Goal: Task Accomplishment & Management: Use online tool/utility

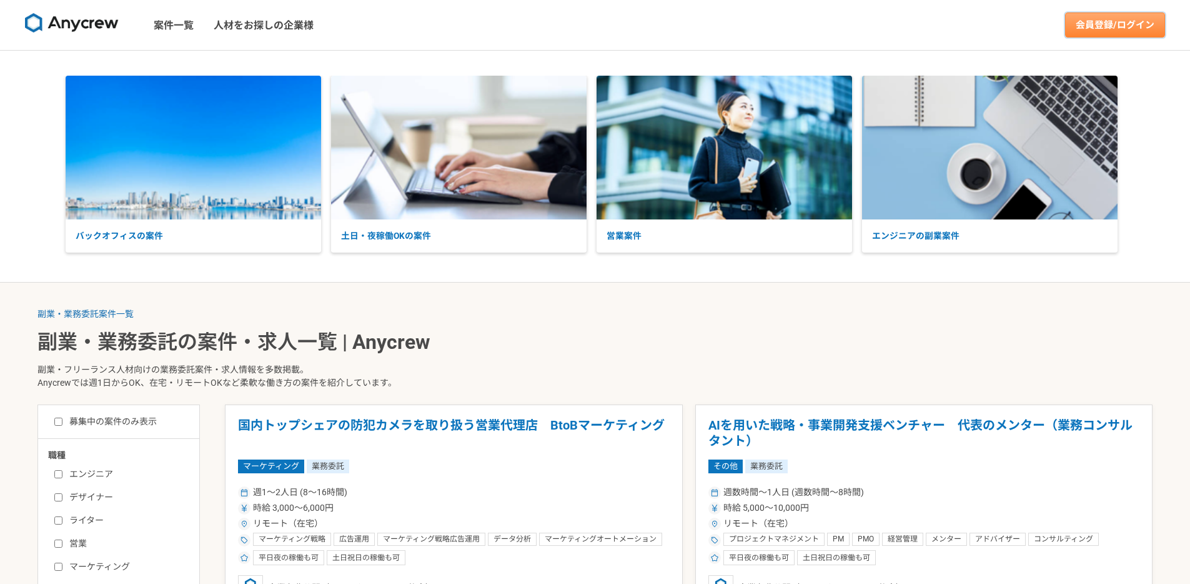
click at [1094, 31] on link "会員登録/ログイン" at bounding box center [1115, 24] width 100 height 25
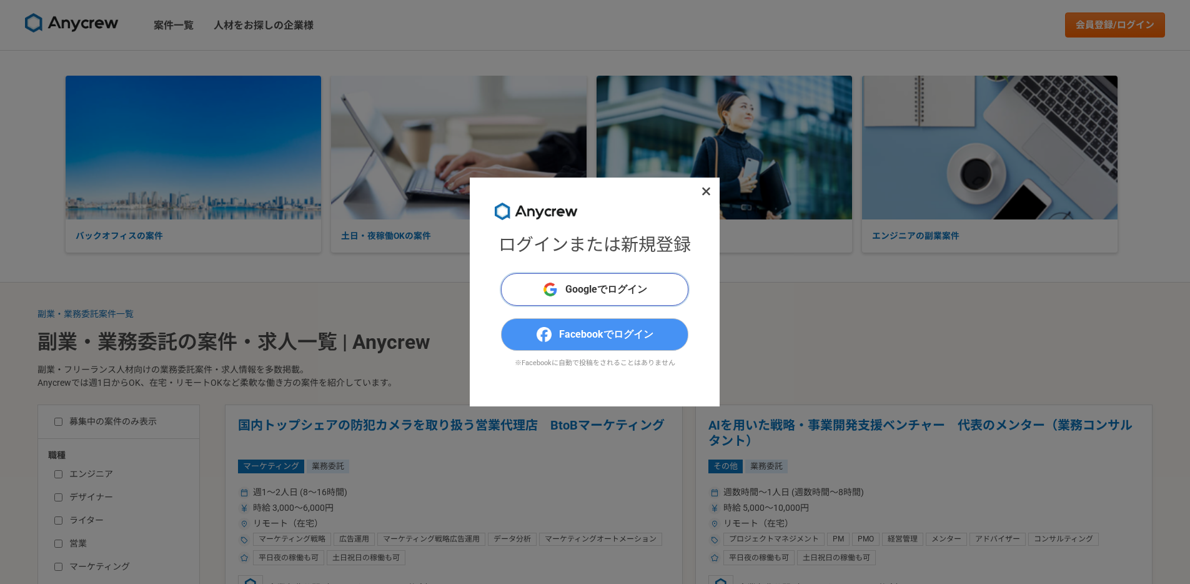
drag, startPoint x: 635, startPoint y: 291, endPoint x: 637, endPoint y: 332, distance: 40.7
click at [637, 331] on div "Googleでログイン Facebookでログイン ※Facebookに自動で投稿をされることはありません" at bounding box center [594, 327] width 187 height 108
click at [637, 331] on span "Facebookでログイン" at bounding box center [606, 334] width 94 height 15
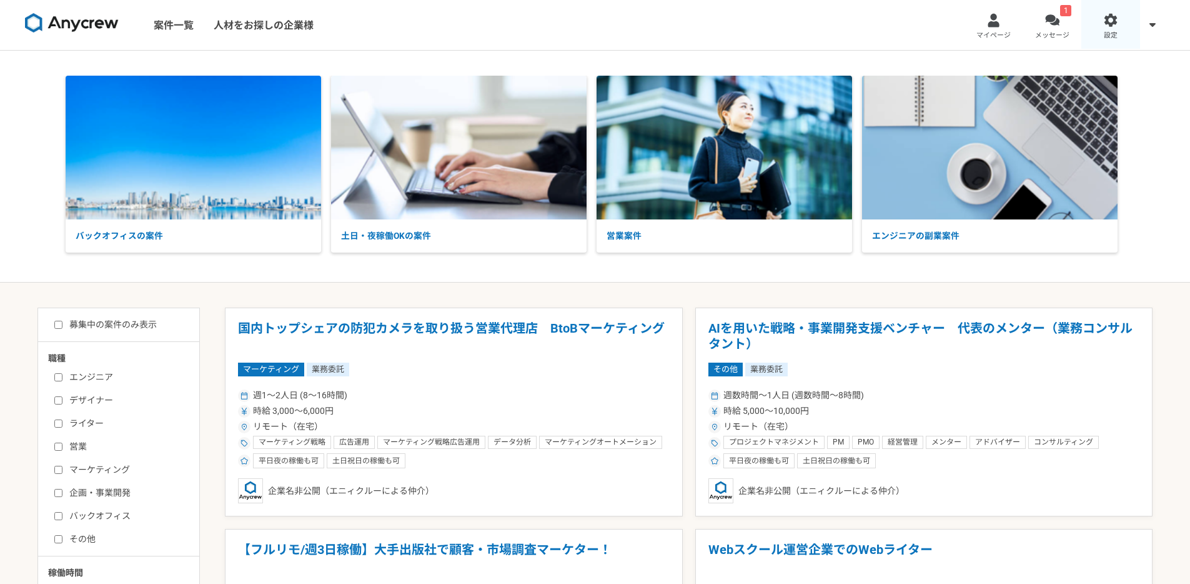
click at [1085, 11] on link "設定" at bounding box center [1111, 25] width 59 height 50
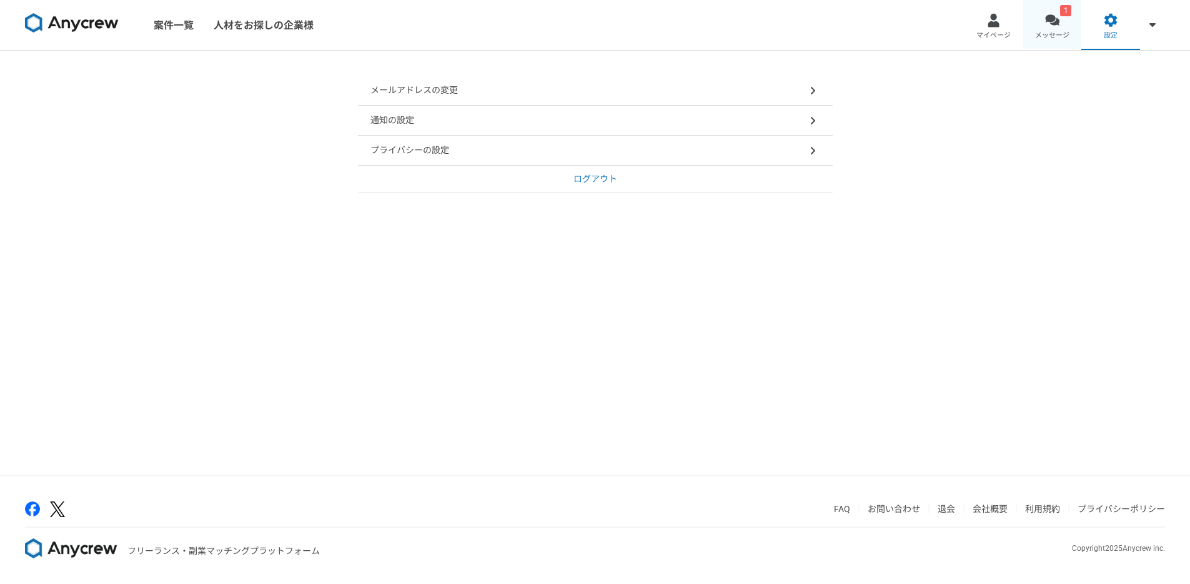
click at [1062, 26] on link "1 メッセージ" at bounding box center [1053, 25] width 59 height 50
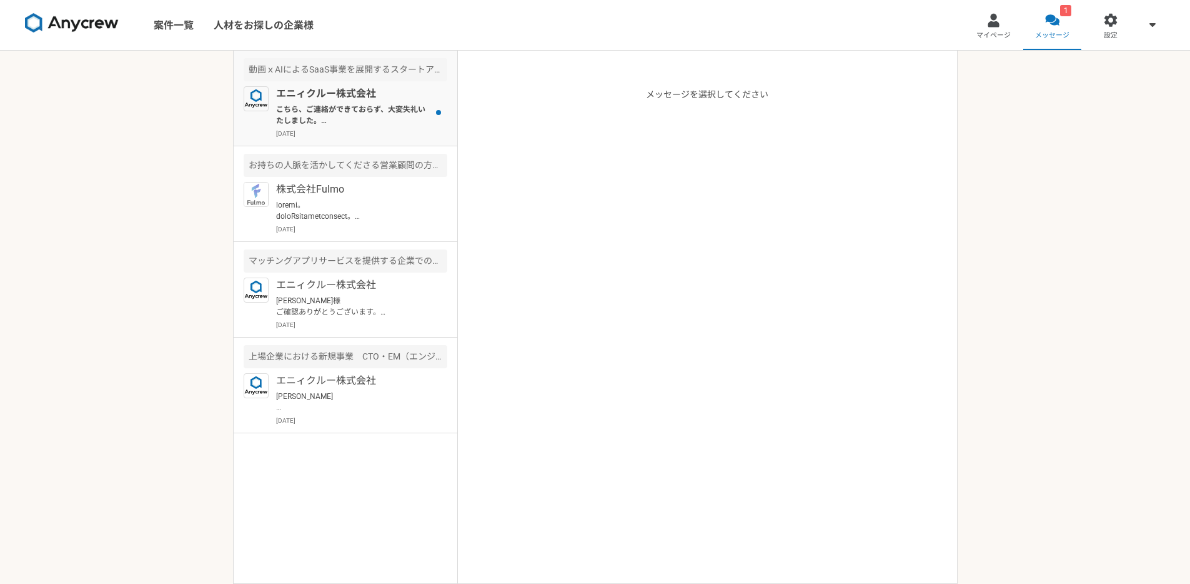
click at [364, 112] on p "こちら、ご連絡ができておらず、大変失礼いたしました。 案件記載の通り、基本的には転職を視野に入れられる方をご提案する案件となっております。 ぜひ、また別件でご…" at bounding box center [353, 115] width 154 height 22
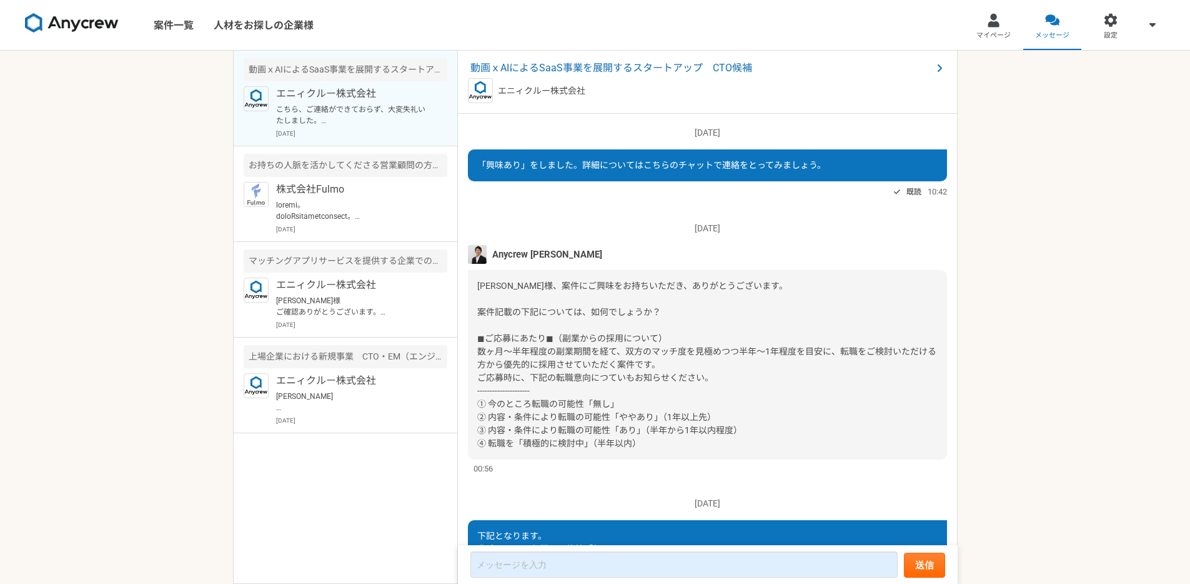
scroll to position [257, 0]
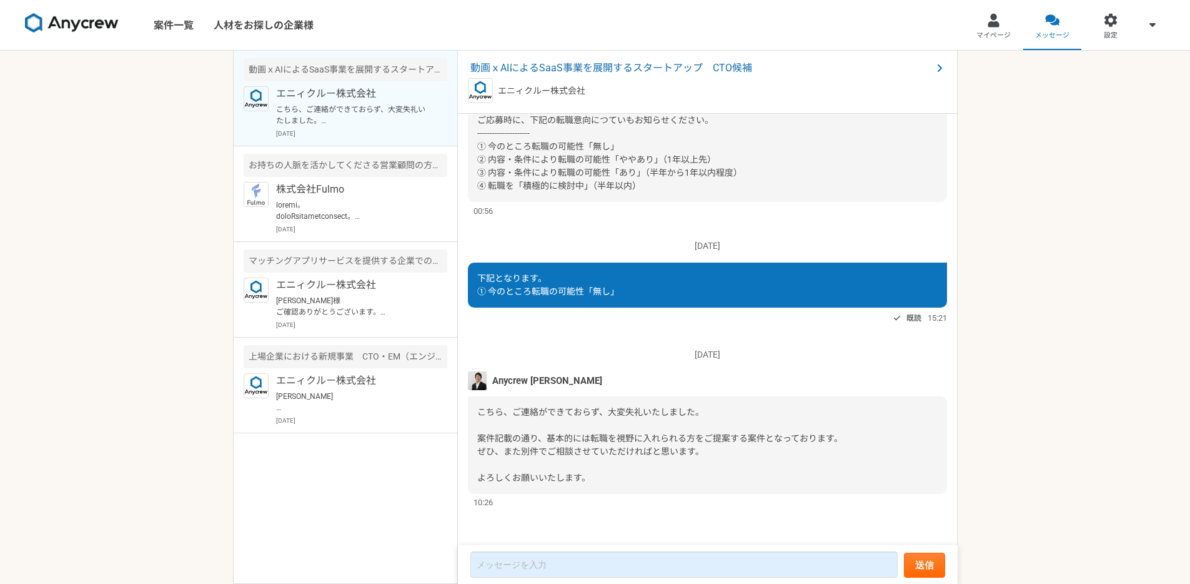
click at [101, 34] on link at bounding box center [72, 25] width 104 height 34
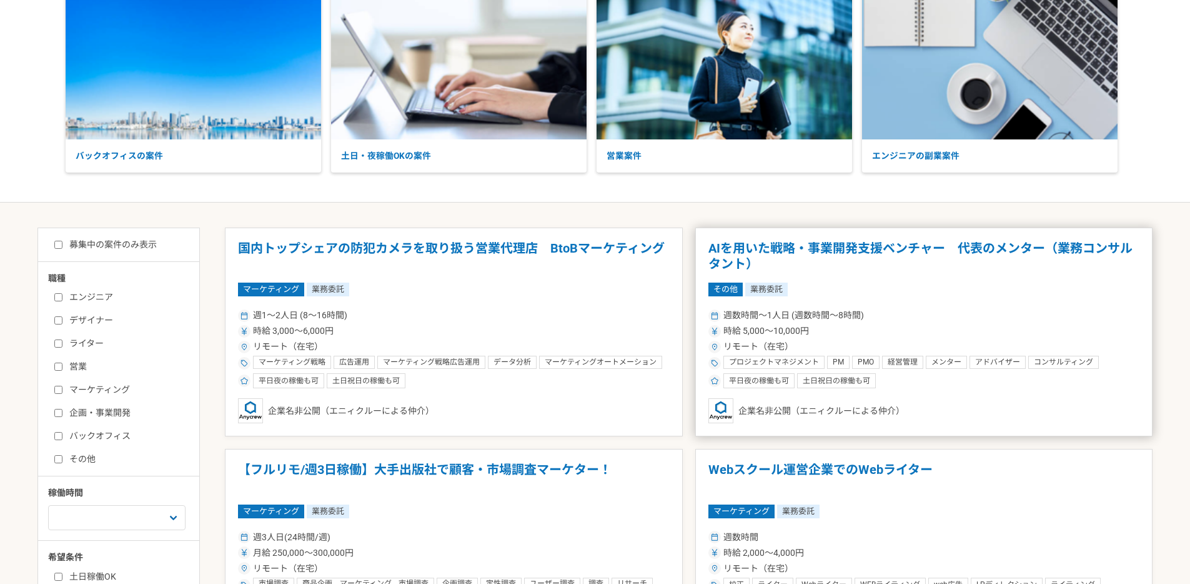
scroll to position [90, 0]
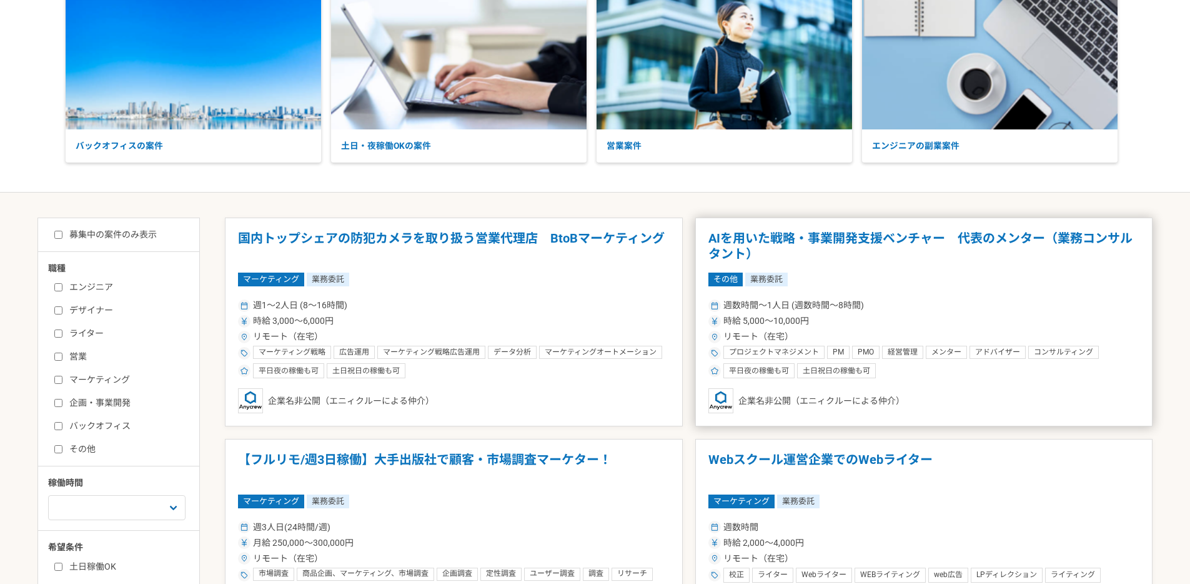
click at [897, 265] on article "AIを用いた戦略・事業開発支援ベンチャー　代表のメンター（業務コンサルタント） その他 業務委託 週数時間〜1人日 (週数時間〜8時間) 時給 5,000〜1…" at bounding box center [924, 321] width 458 height 209
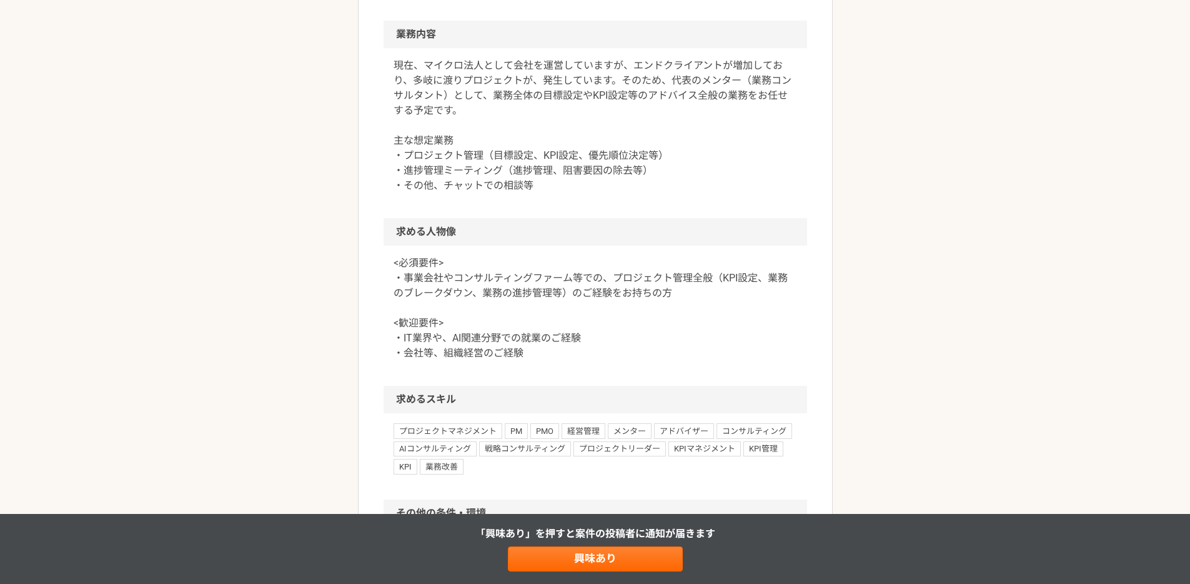
scroll to position [562, 0]
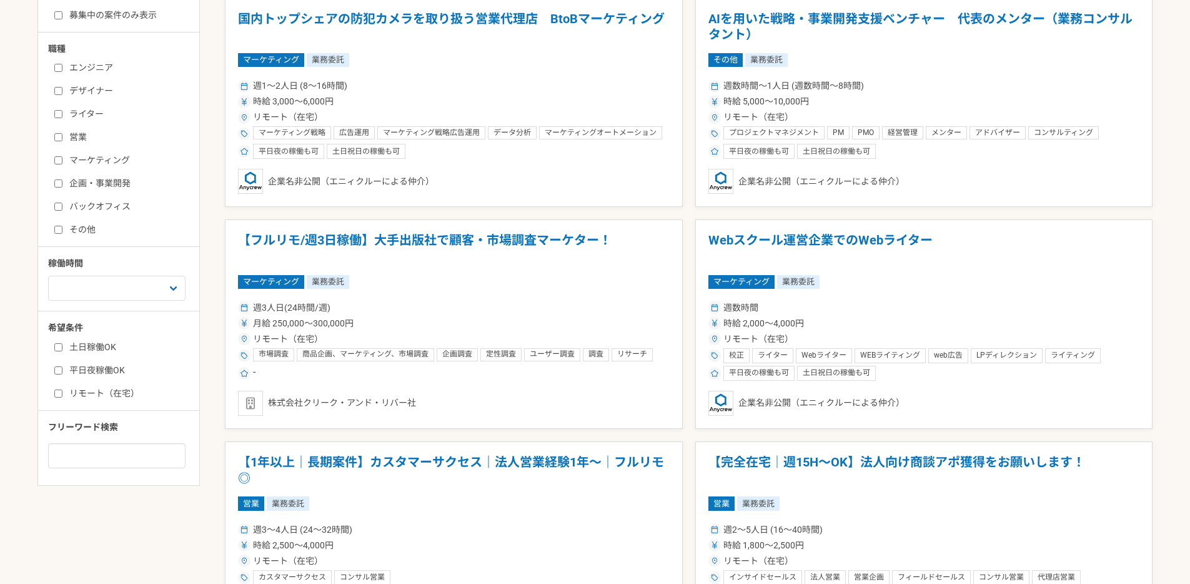
scroll to position [266, 0]
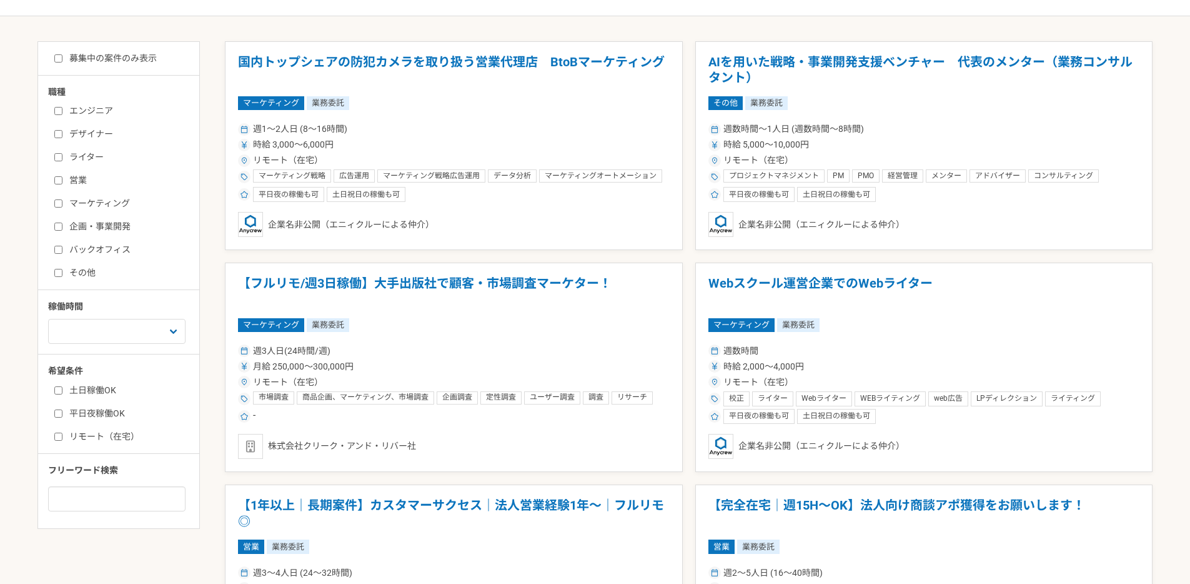
click at [94, 112] on label "エンジニア" at bounding box center [126, 110] width 144 height 13
click at [62, 112] on input "エンジニア" at bounding box center [58, 111] width 8 height 8
checkbox input "true"
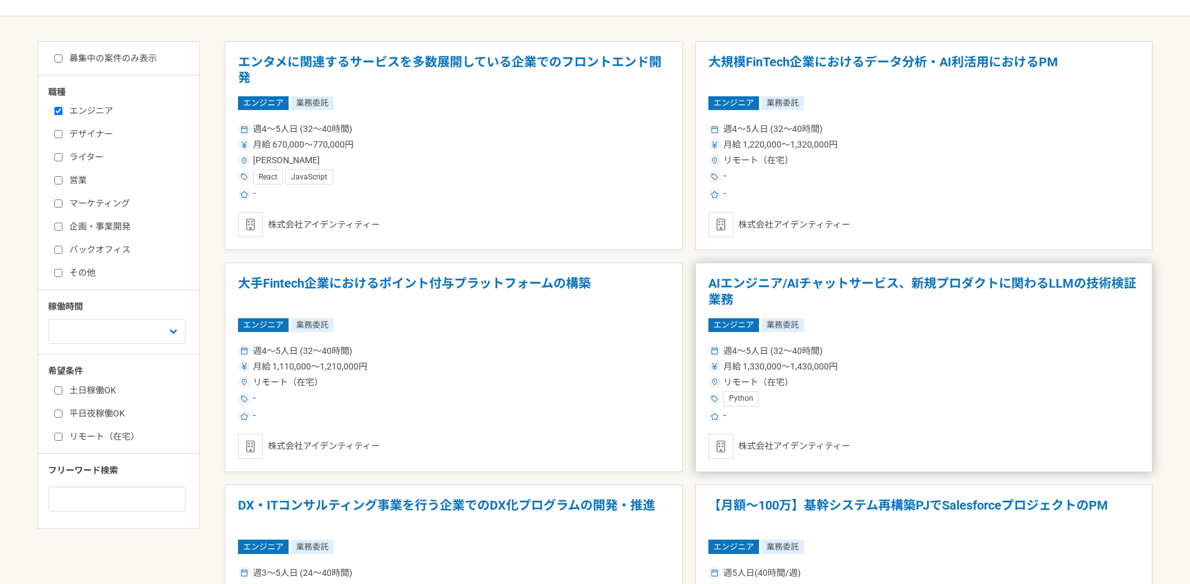
click at [799, 328] on span "業務委託" at bounding box center [783, 325] width 42 height 14
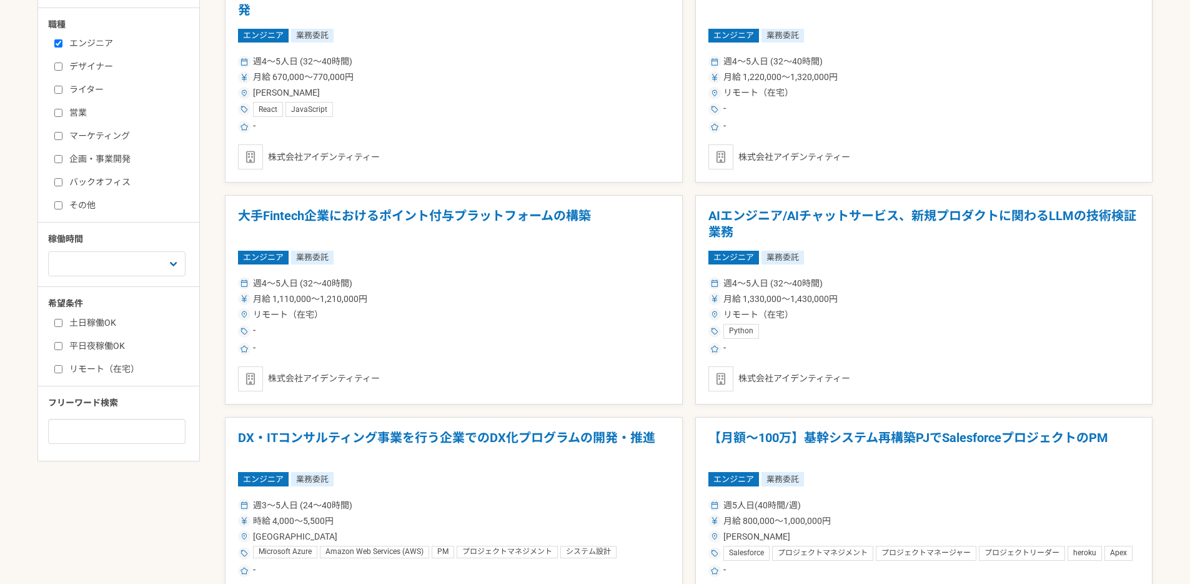
scroll to position [296, 0]
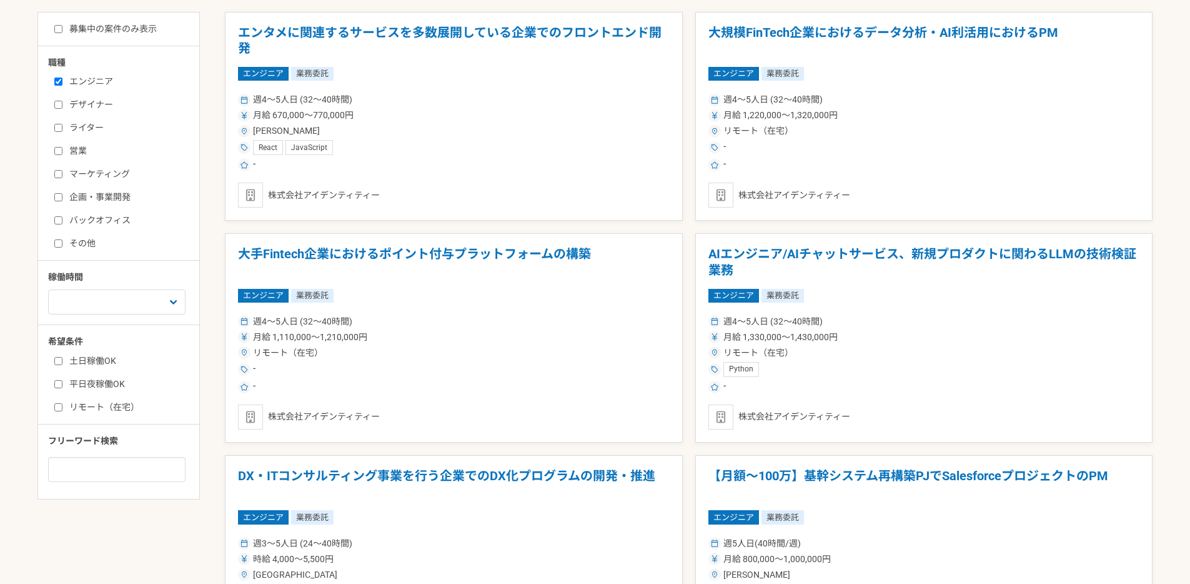
click at [121, 405] on label "リモート（在宅）" at bounding box center [126, 407] width 144 height 13
click at [62, 405] on input "リモート（在宅）" at bounding box center [58, 407] width 8 height 8
checkbox input "true"
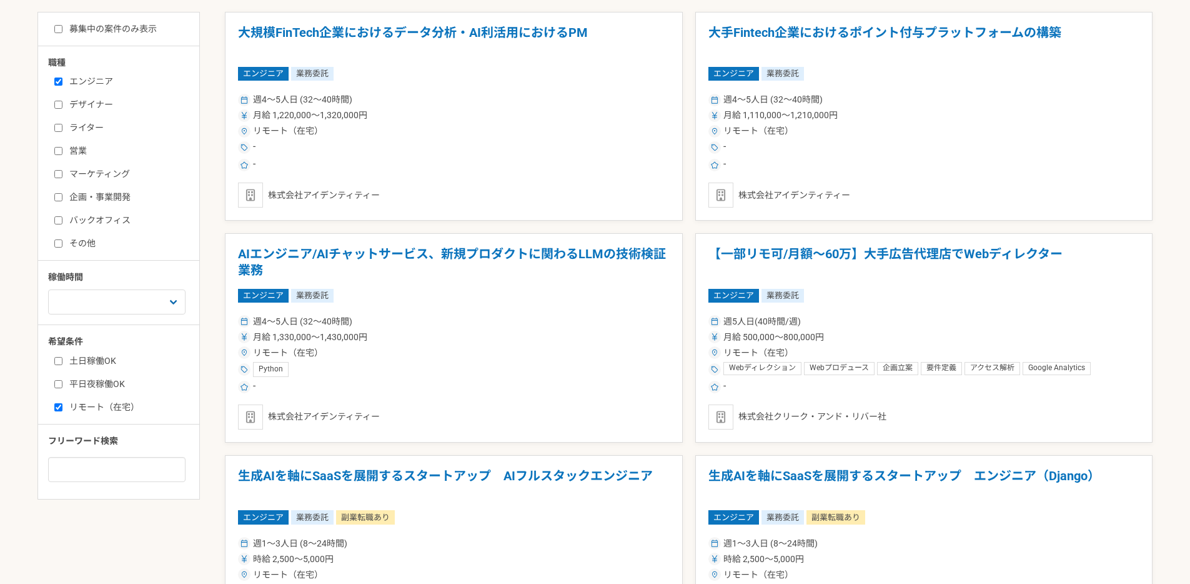
click at [105, 362] on label "土日稼働OK" at bounding box center [126, 360] width 144 height 13
click at [62, 362] on input "土日稼働OK" at bounding box center [58, 361] width 8 height 8
checkbox input "true"
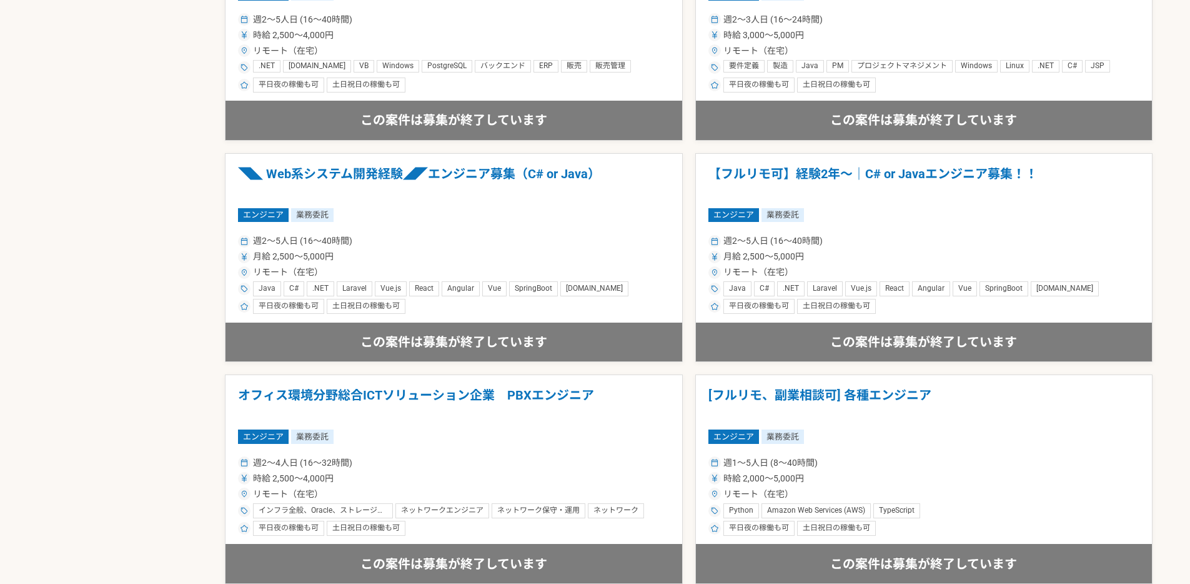
scroll to position [820, 0]
click at [879, 399] on h1 "[フルリモ、副業相談可] 各種エンジニア" at bounding box center [925, 403] width 432 height 32
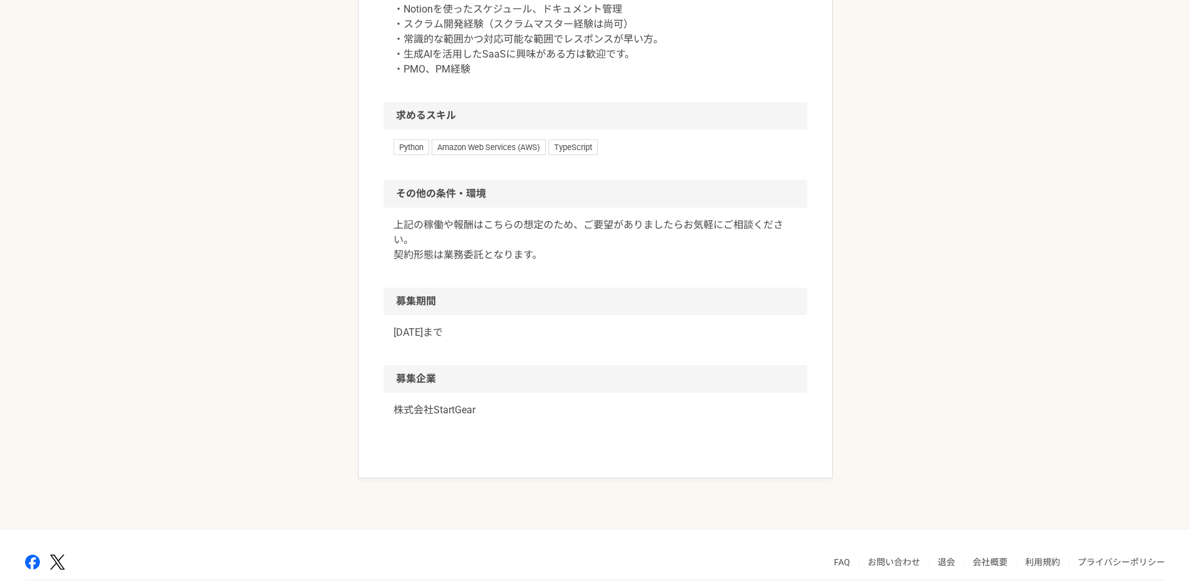
scroll to position [1022, 0]
